Goal: Transaction & Acquisition: Purchase product/service

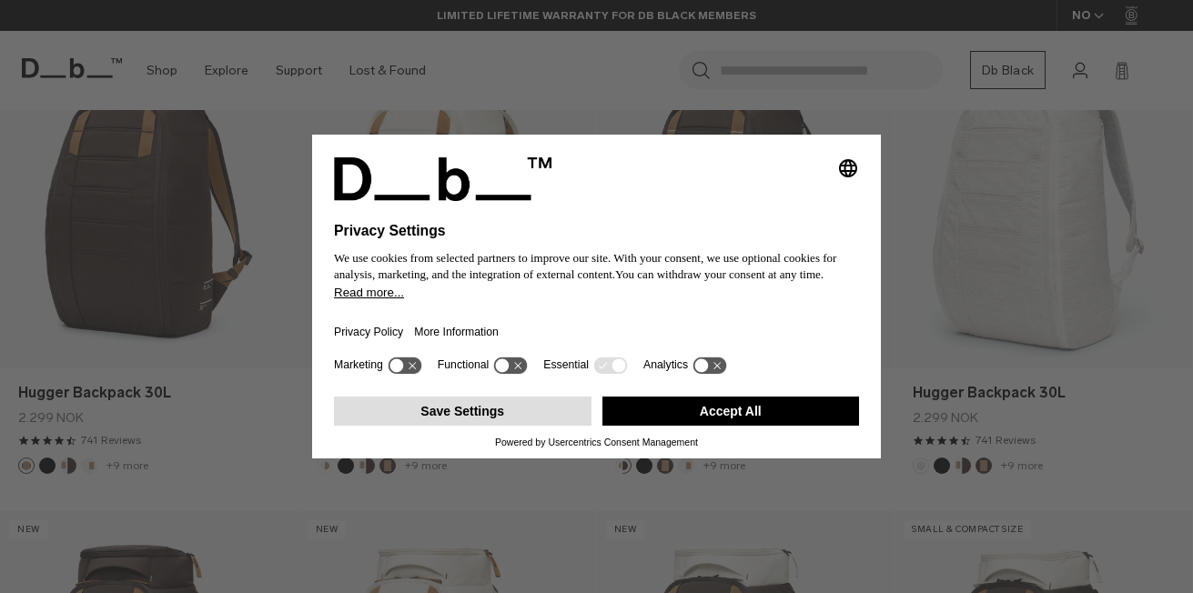
click at [512, 407] on button "Save Settings" at bounding box center [462, 411] width 257 height 29
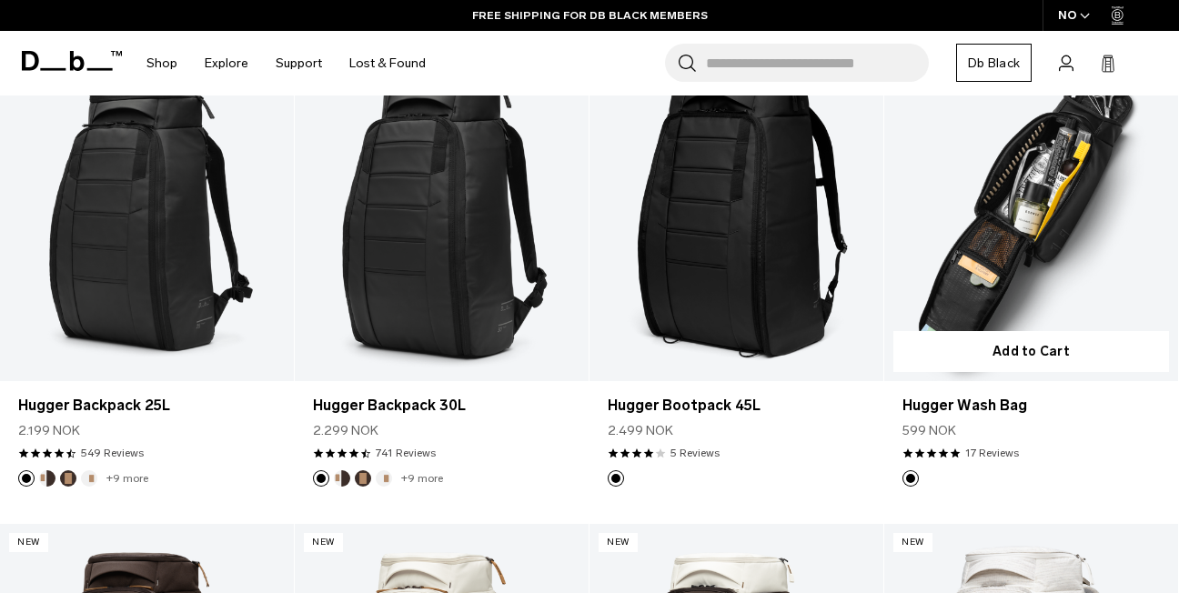
scroll to position [1001, 0]
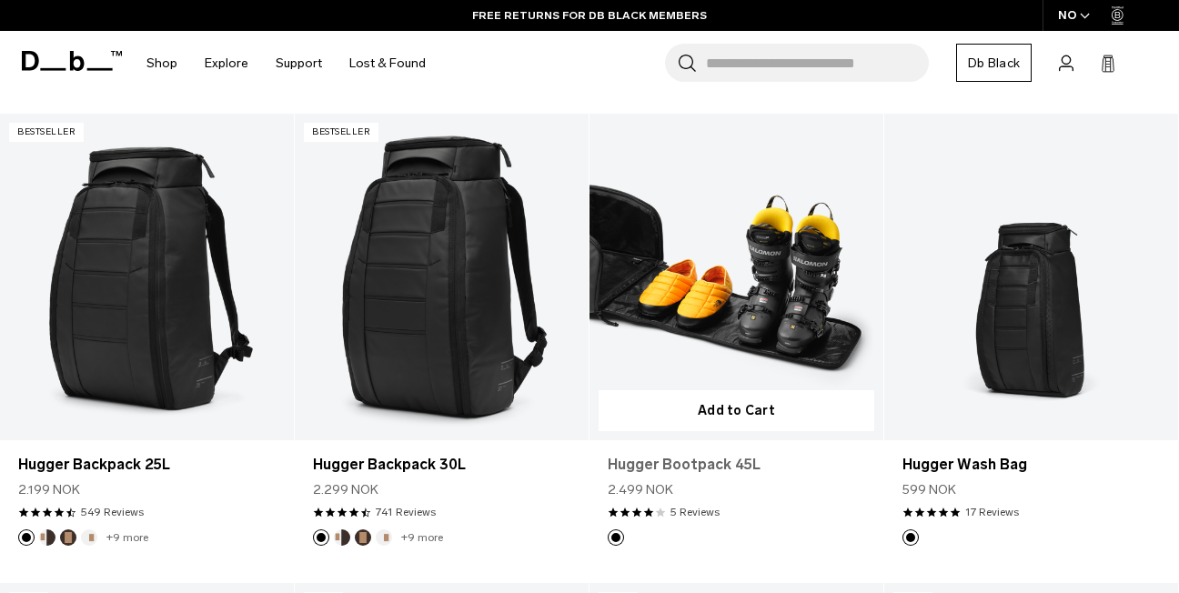
click at [703, 466] on link "Hugger Bootpack 45L" at bounding box center [736, 465] width 257 height 22
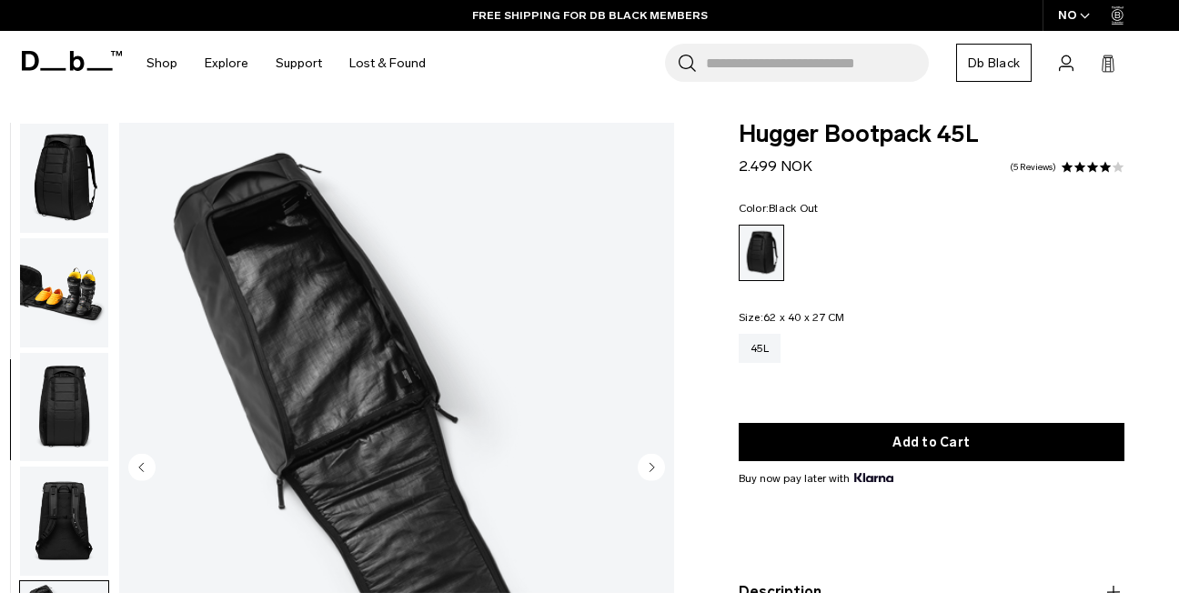
scroll to position [458, 0]
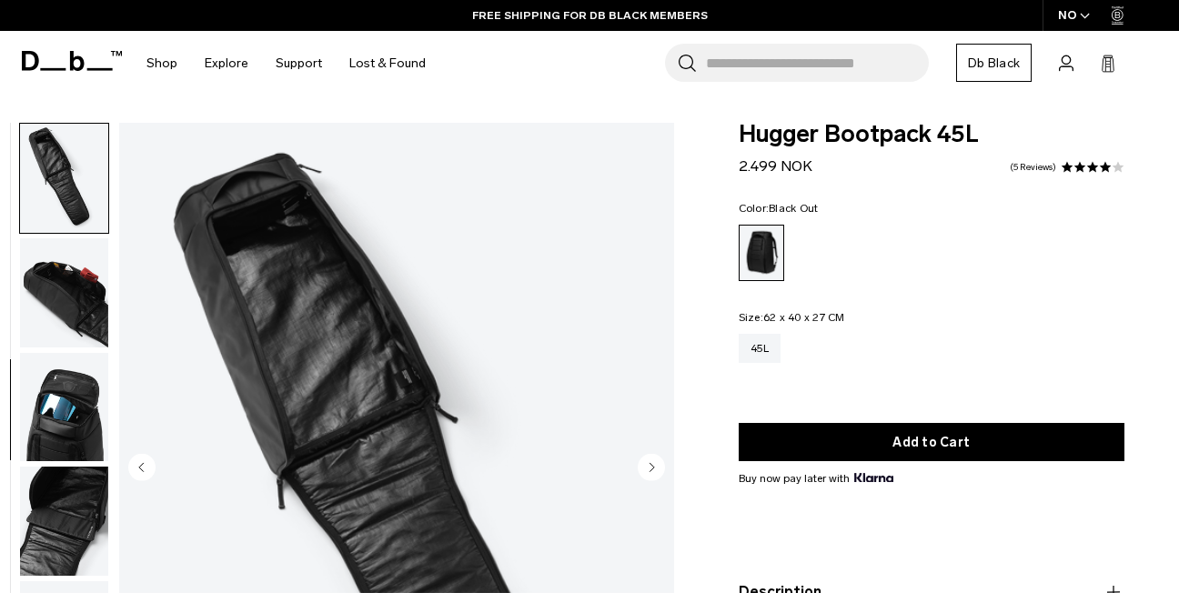
click at [646, 466] on circle "Next slide" at bounding box center [651, 467] width 27 height 27
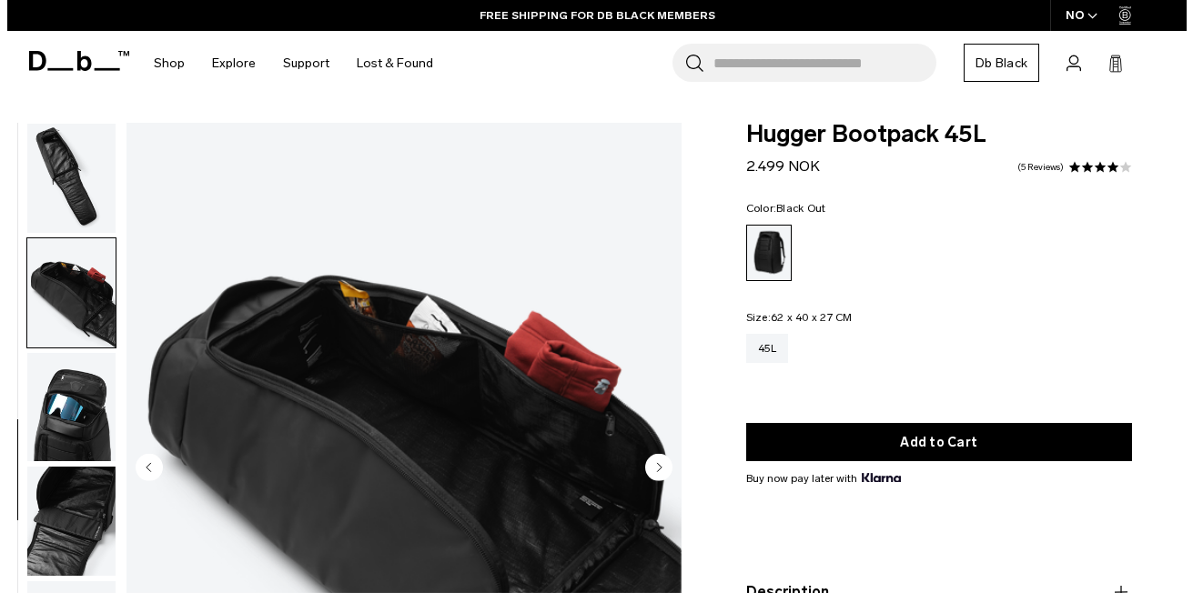
scroll to position [562, 0]
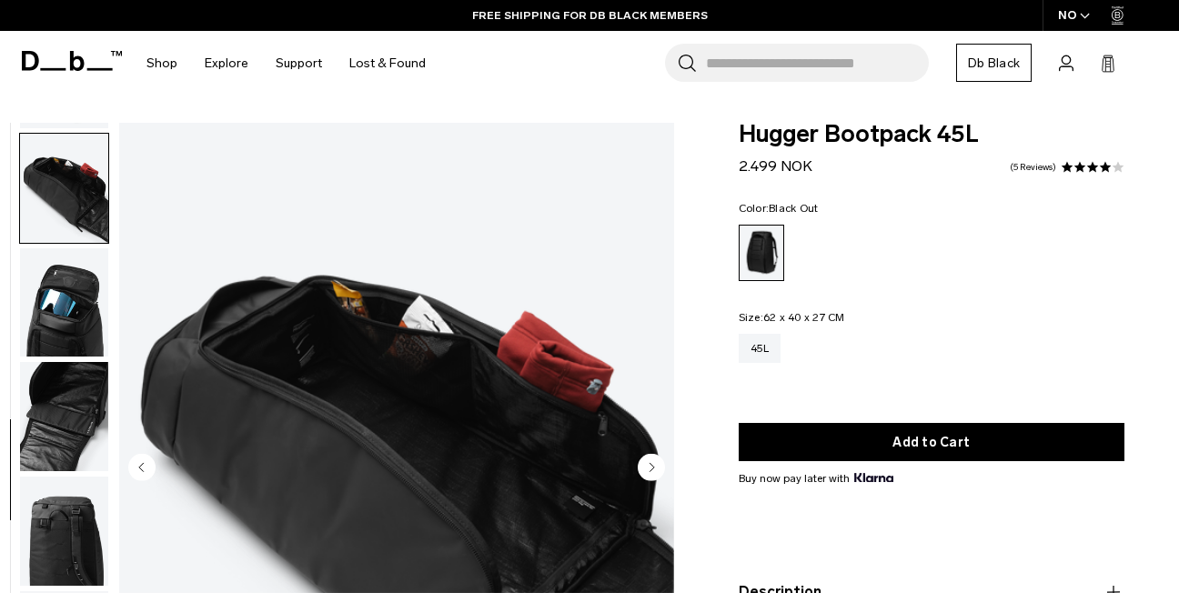
click at [647, 467] on circle "Next slide" at bounding box center [651, 467] width 27 height 27
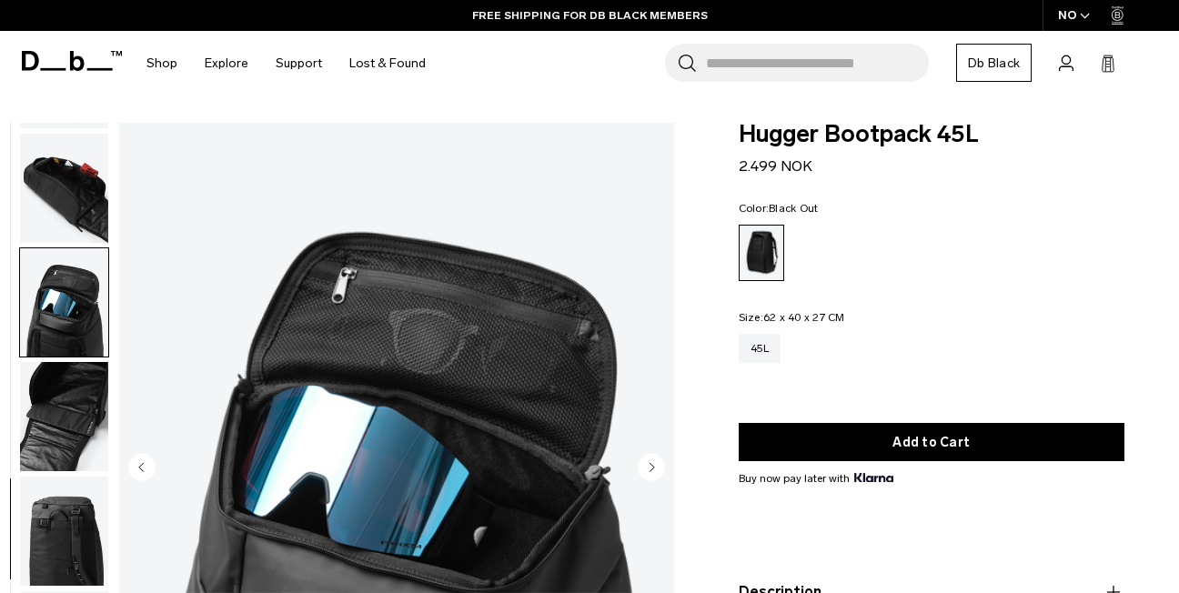
click at [650, 467] on icon "Next slide" at bounding box center [652, 467] width 5 height 8
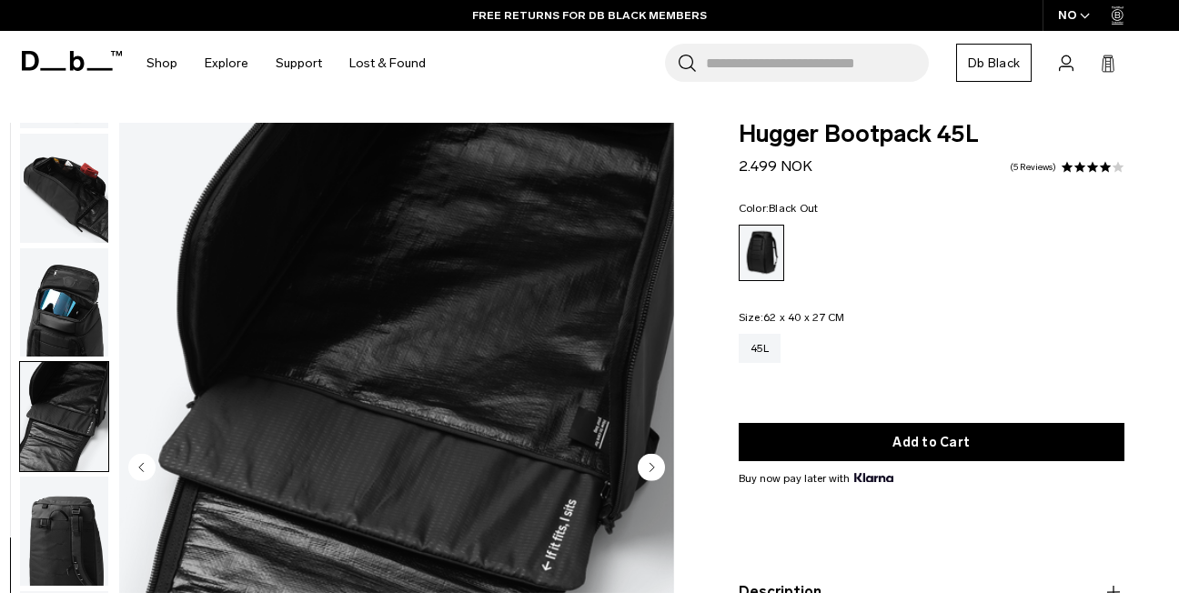
click at [140, 457] on circle "Previous slide" at bounding box center [141, 467] width 27 height 27
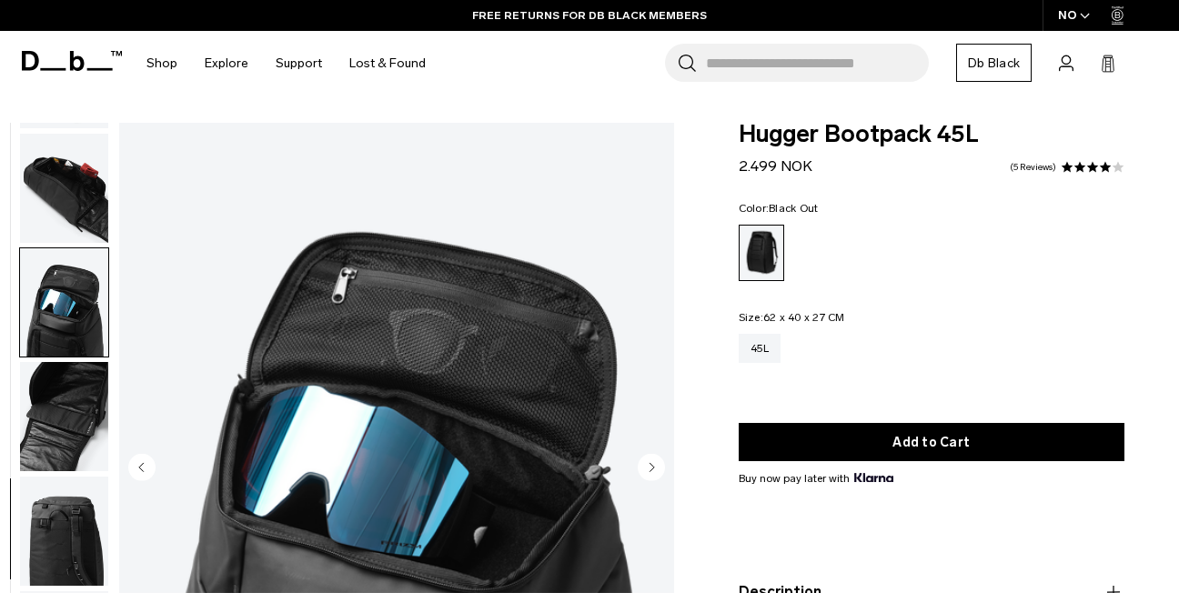
click at [654, 469] on circle "Next slide" at bounding box center [651, 467] width 27 height 27
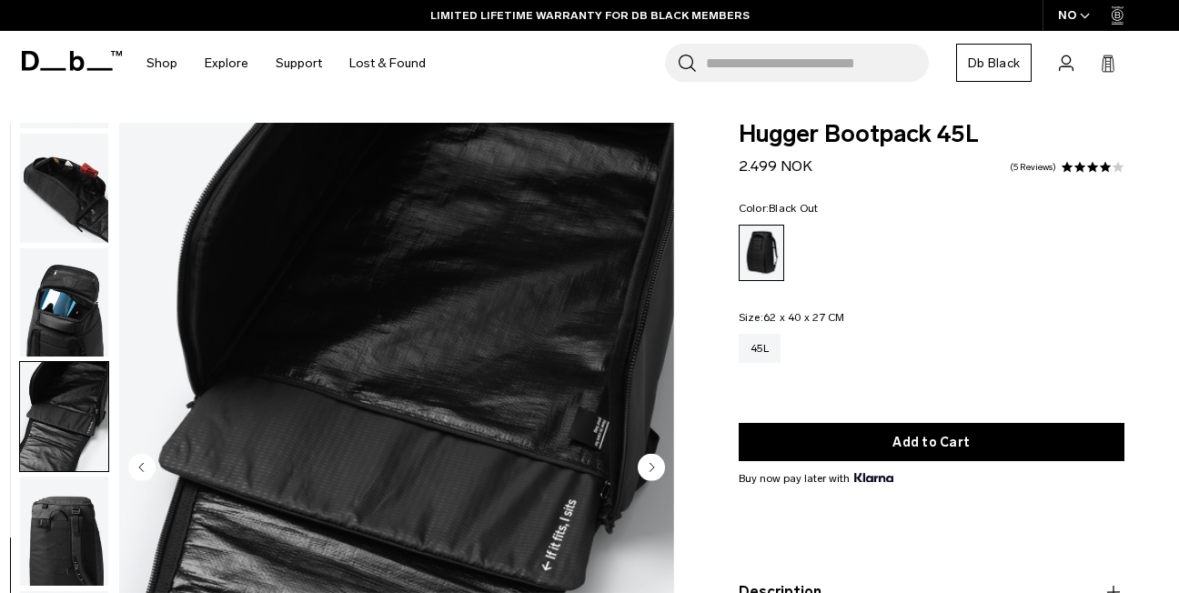
click at [652, 469] on icon "Next slide" at bounding box center [652, 467] width 5 height 8
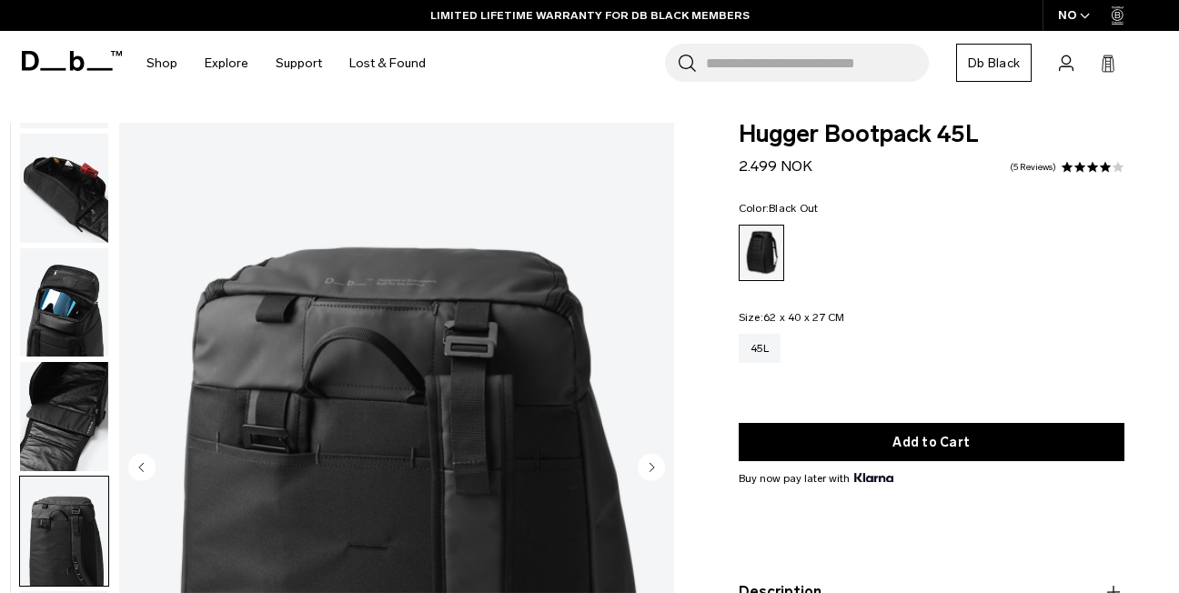
click at [652, 469] on icon "Next slide" at bounding box center [652, 467] width 5 height 8
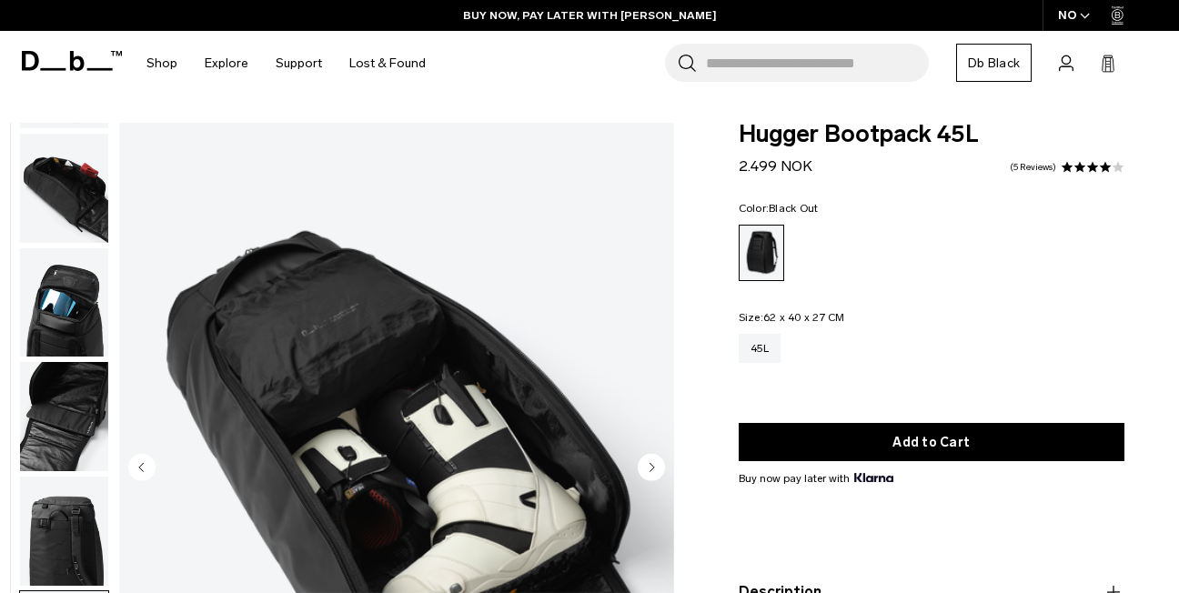
click at [652, 468] on icon "Next slide" at bounding box center [652, 467] width 5 height 8
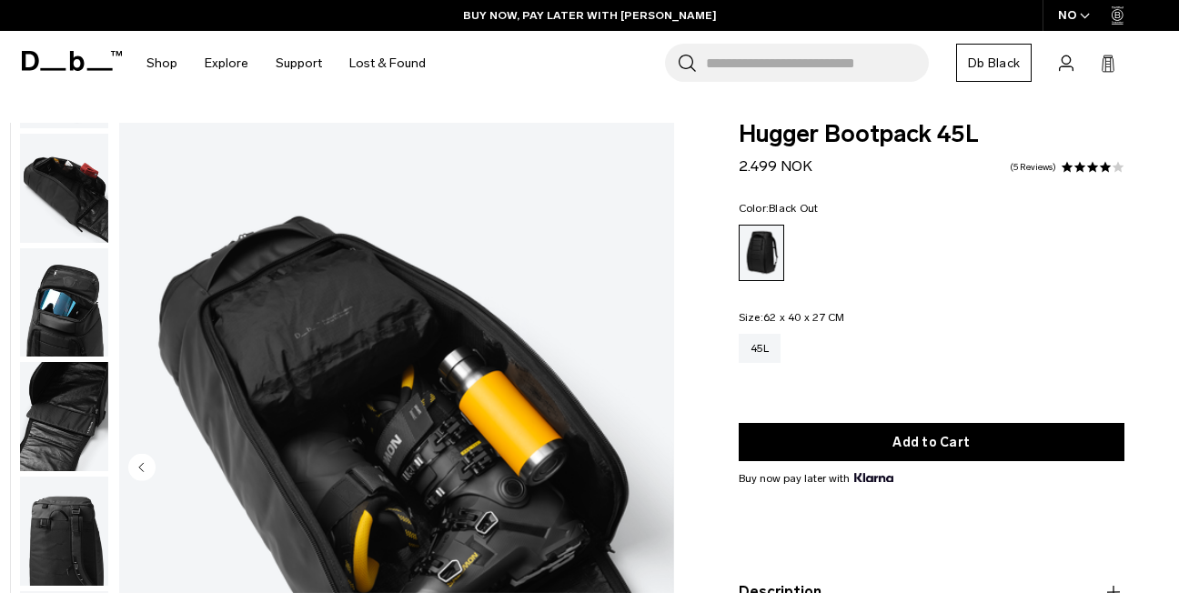
click at [652, 468] on img "11 / 11" at bounding box center [396, 469] width 555 height 693
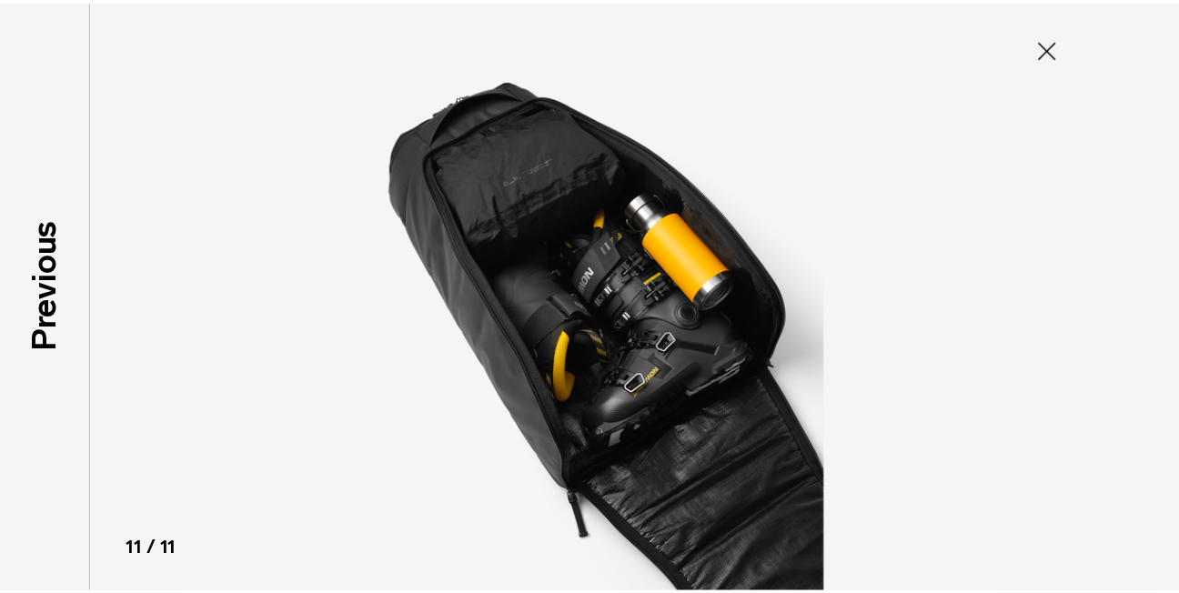
scroll to position [553, 0]
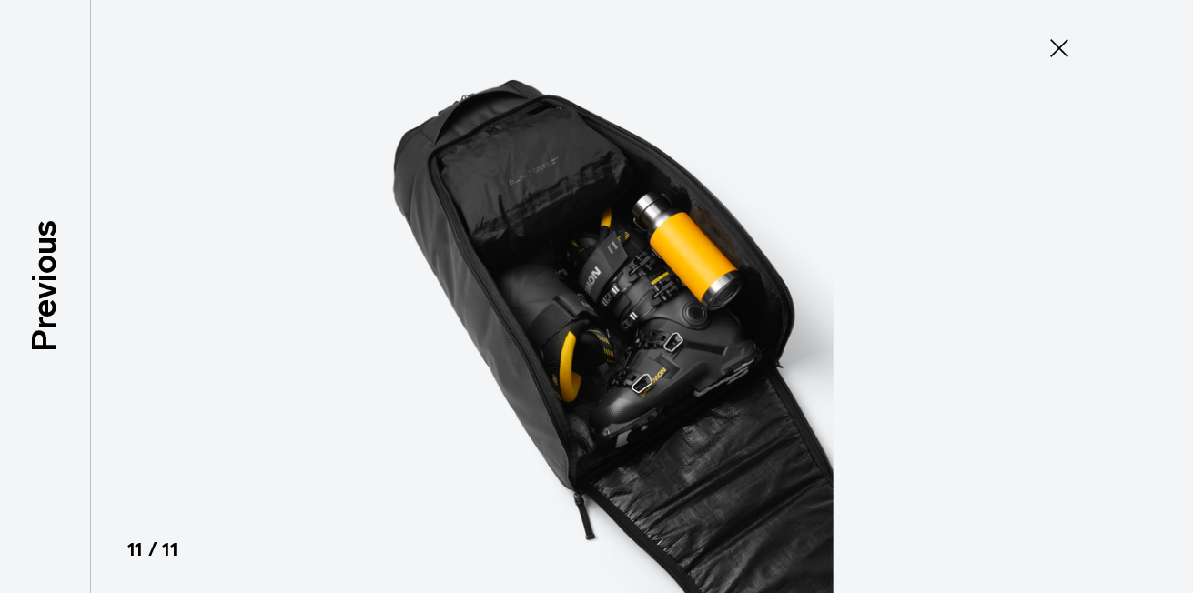
click at [1050, 47] on icon at bounding box center [1058, 48] width 29 height 29
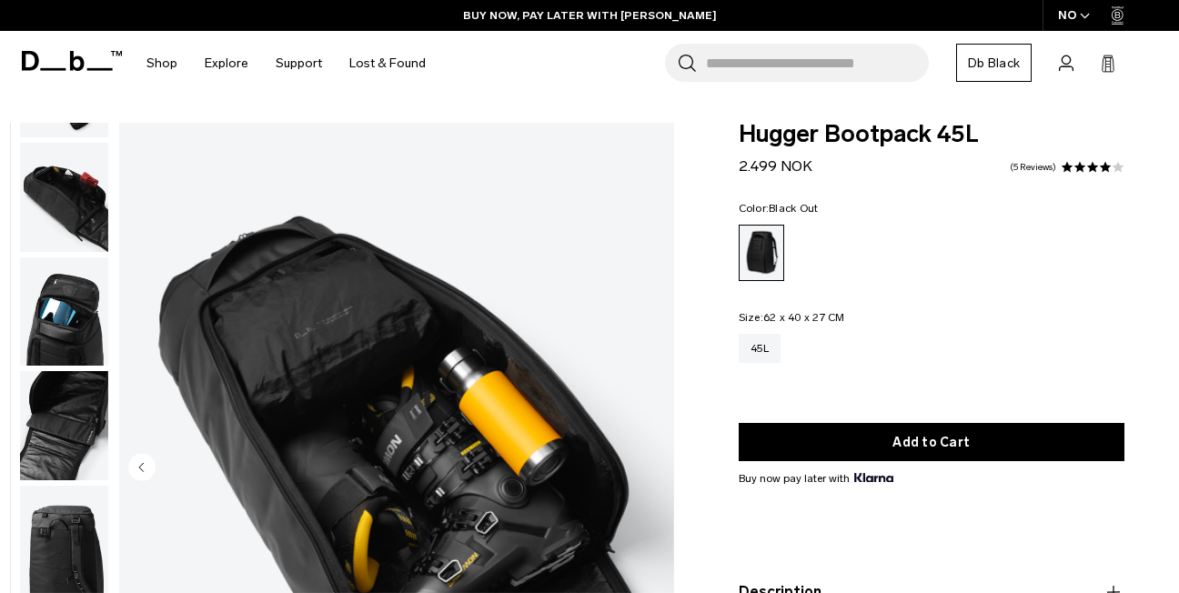
scroll to position [562, 0]
